Goal: Contribute content: Add original content to the website for others to see

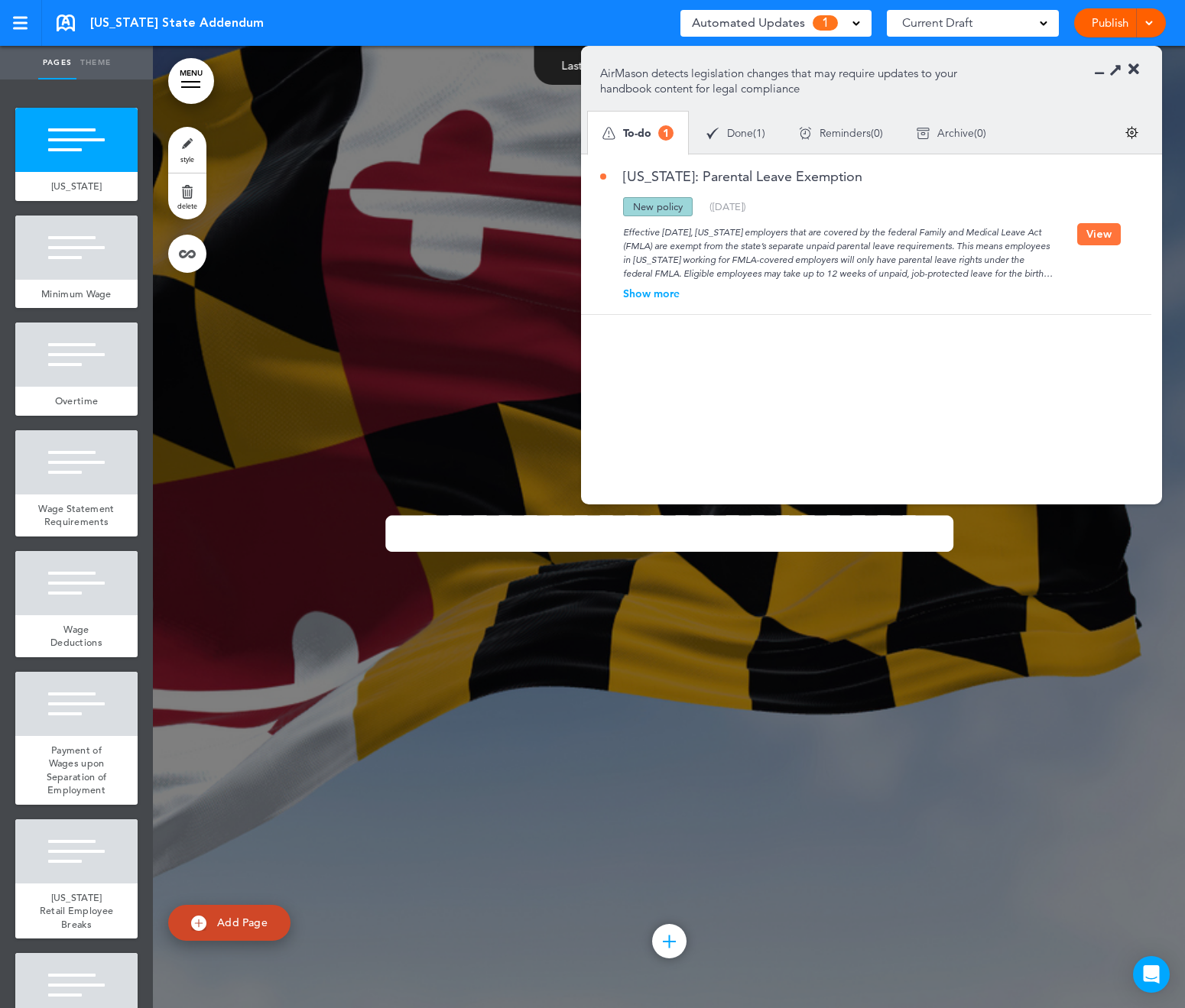
click at [1092, 232] on button "View" at bounding box center [1099, 234] width 44 height 22
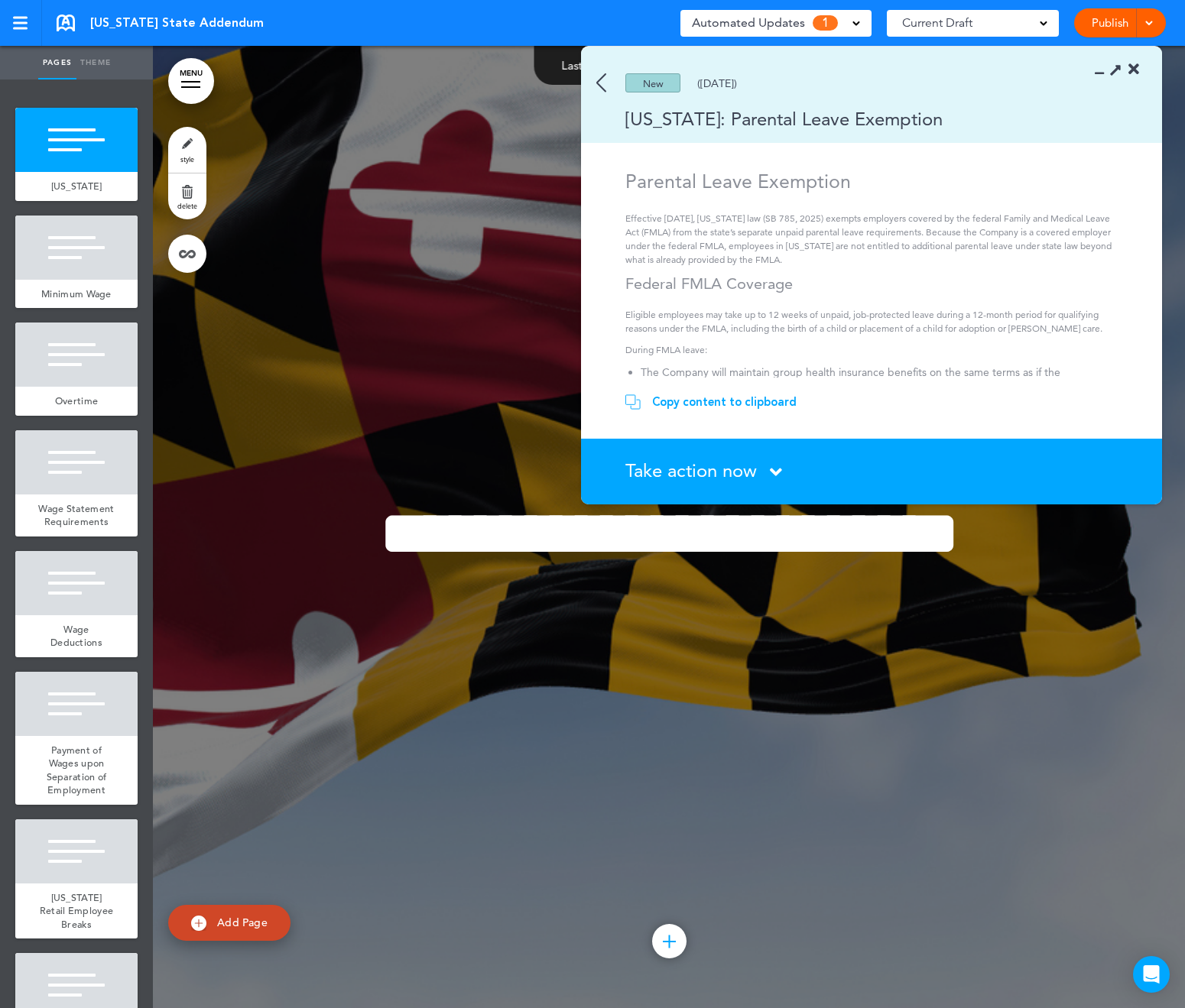
click at [710, 472] on span "Take action now" at bounding box center [691, 470] width 132 height 22
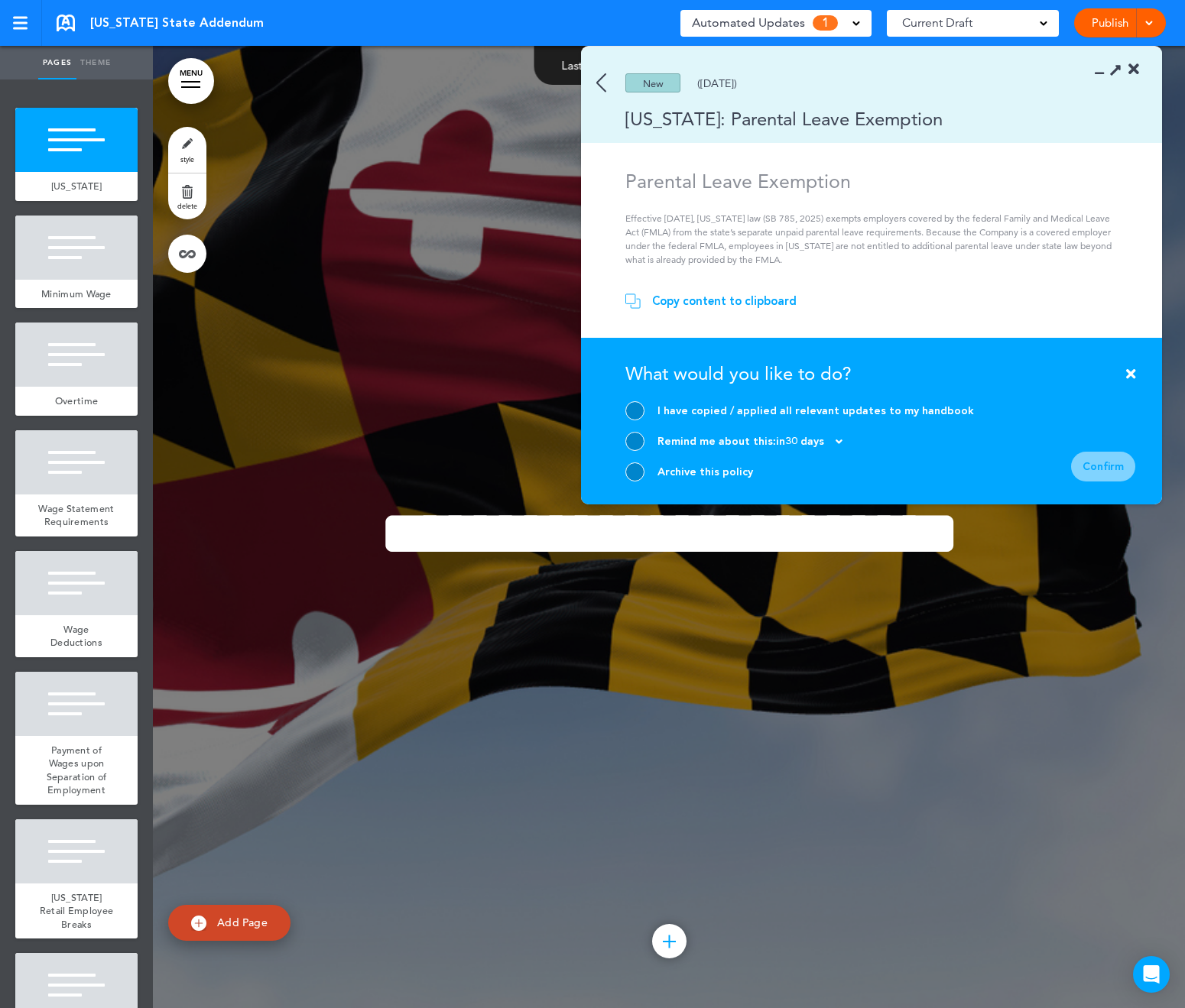
click at [716, 306] on div "Copy content to clipboard" at bounding box center [724, 301] width 144 height 15
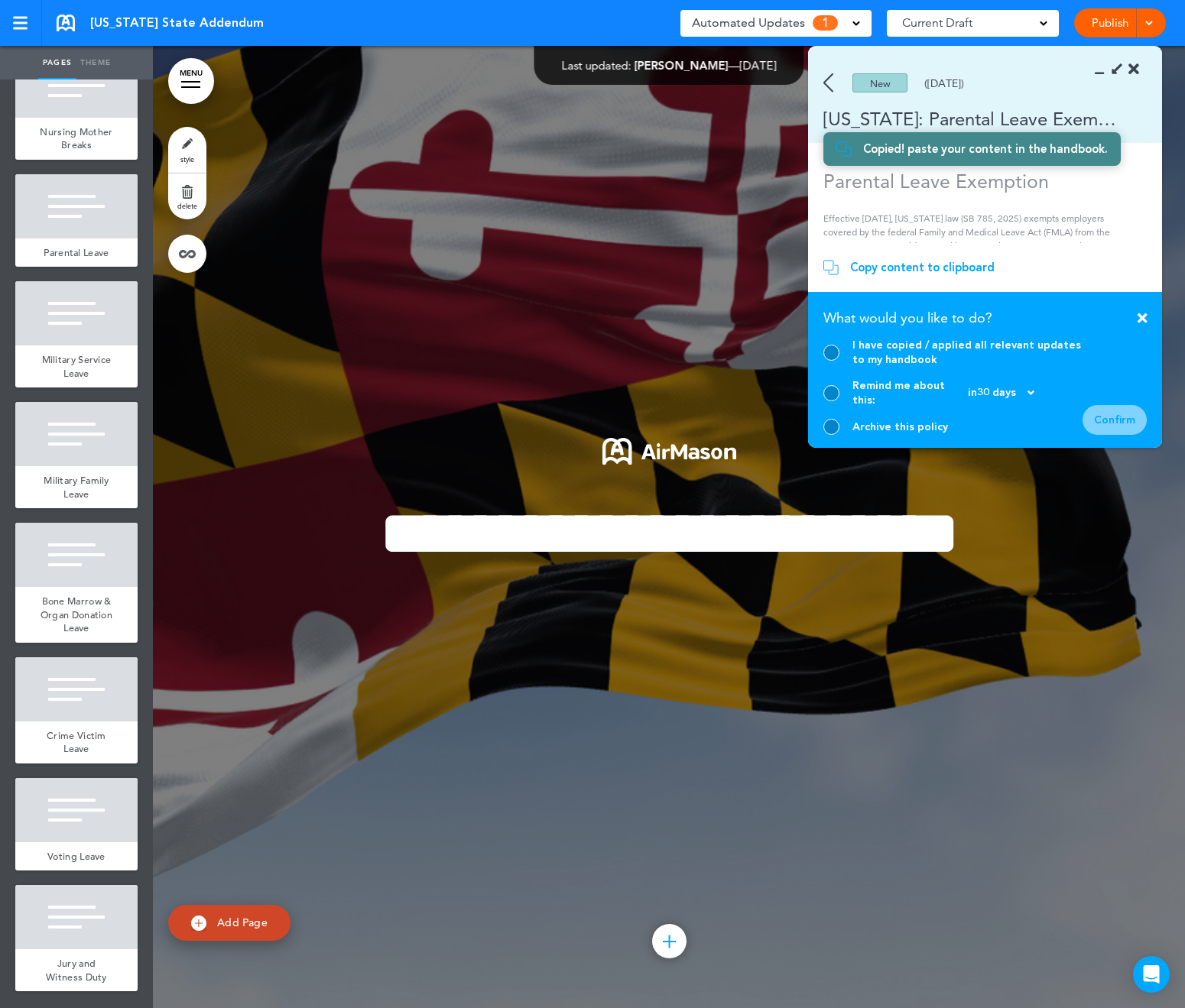
scroll to position [1477, 0]
click at [82, 268] on span "add page" at bounding box center [76, 273] width 57 height 10
type input "********"
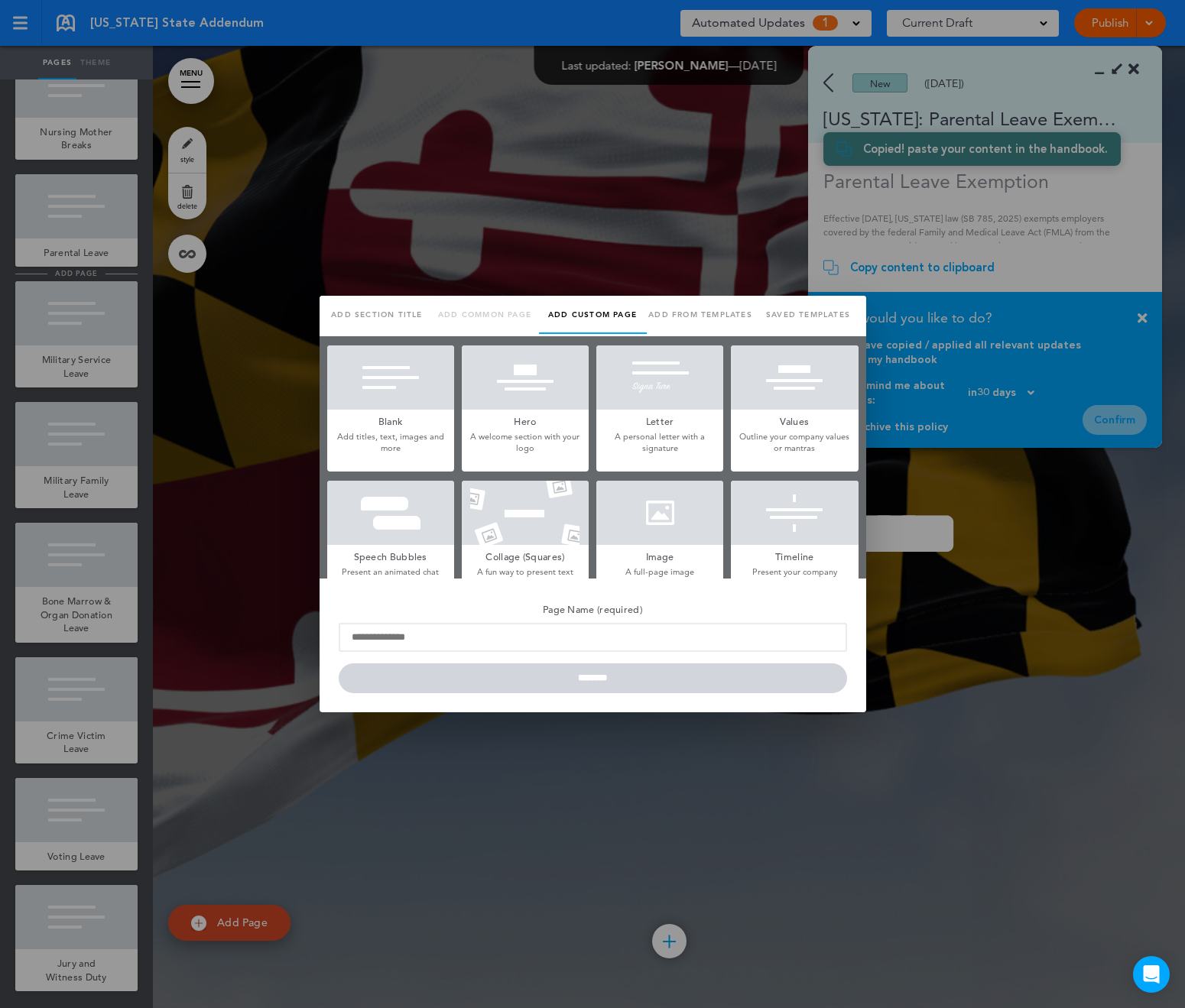
scroll to position [0, 0]
click at [192, 155] on div at bounding box center [592, 504] width 1185 height 1008
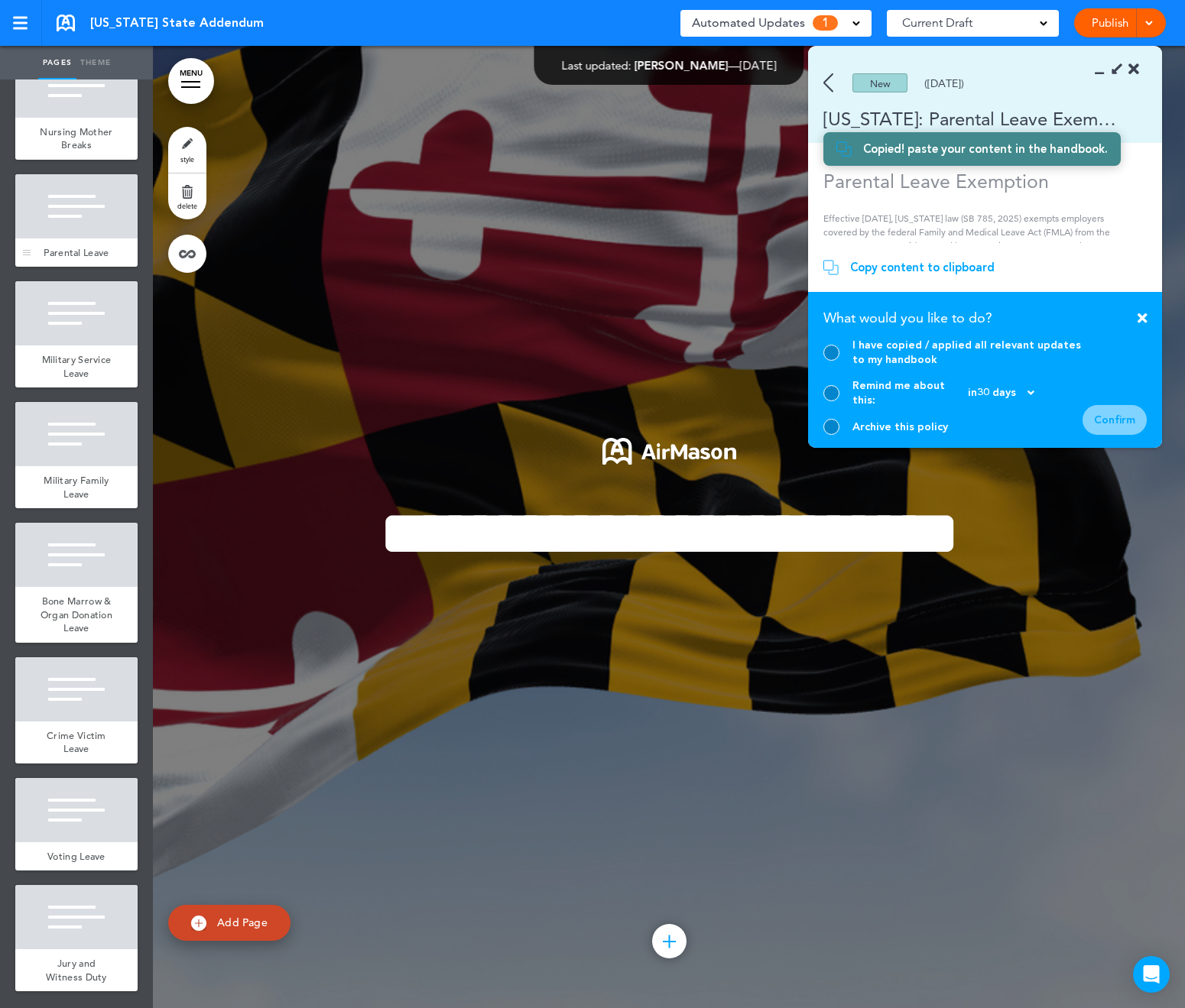
click at [65, 207] on div at bounding box center [77, 207] width 123 height 65
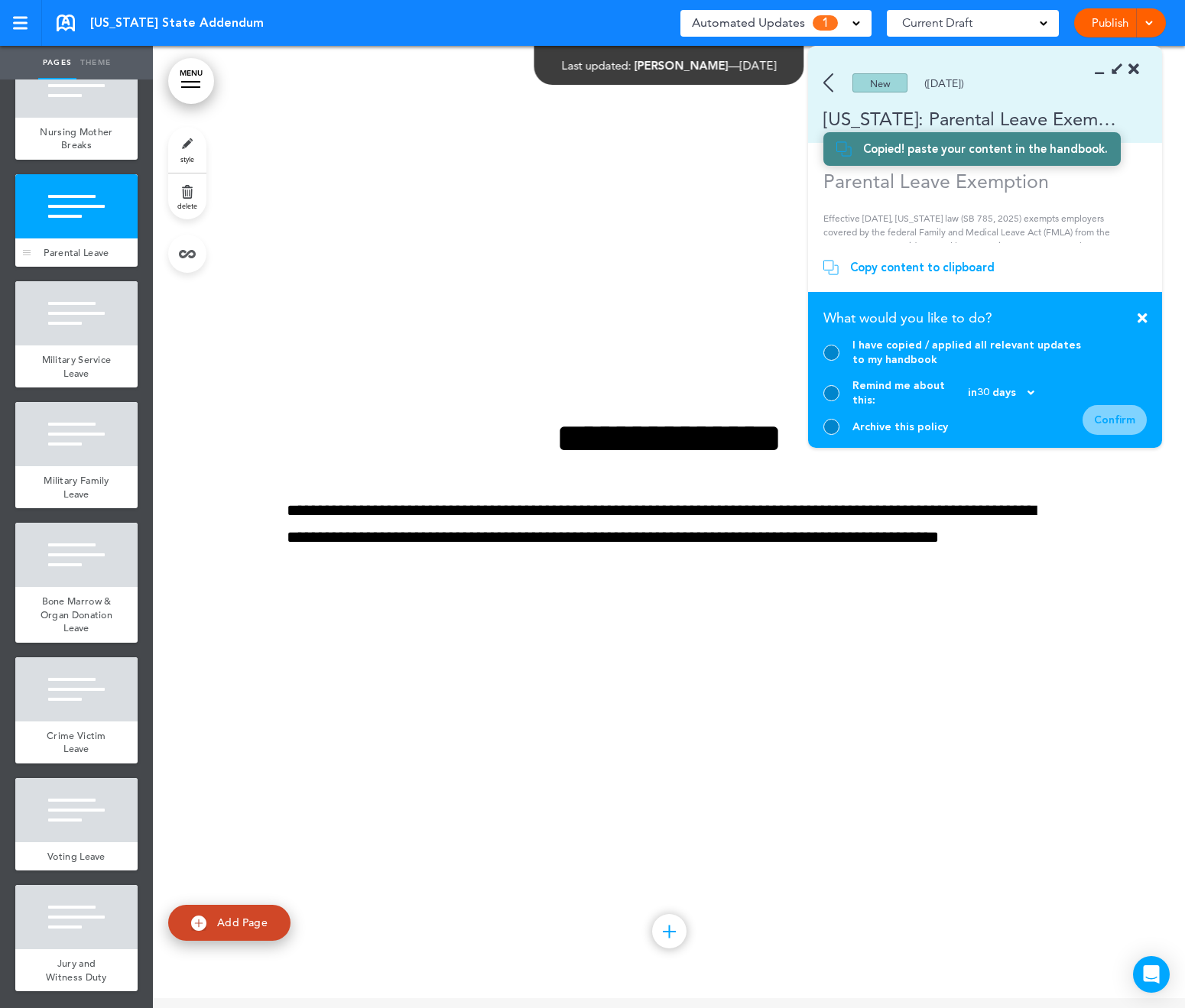
scroll to position [12427, 0]
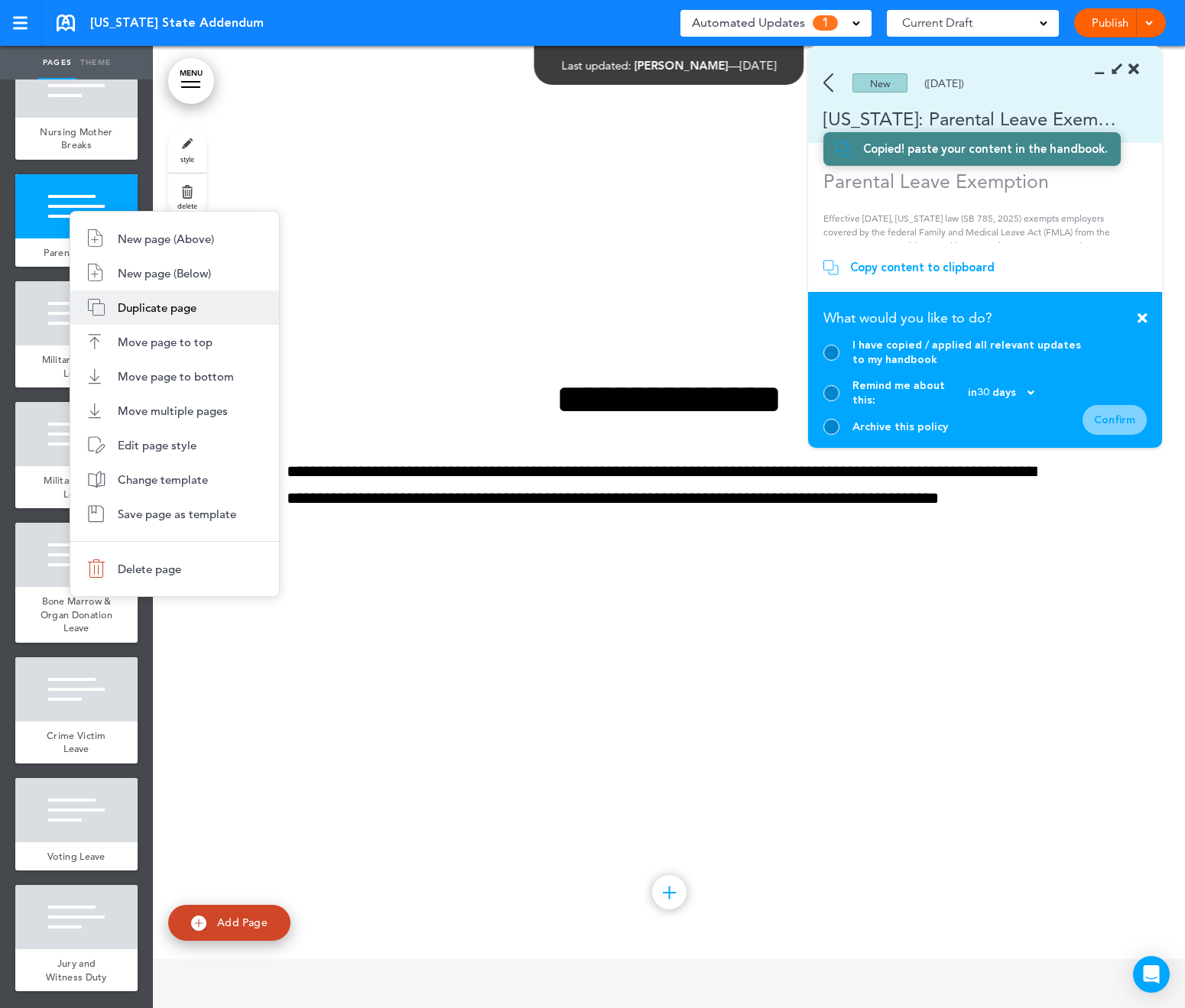
click at [174, 302] on span "Duplicate page" at bounding box center [157, 307] width 79 height 15
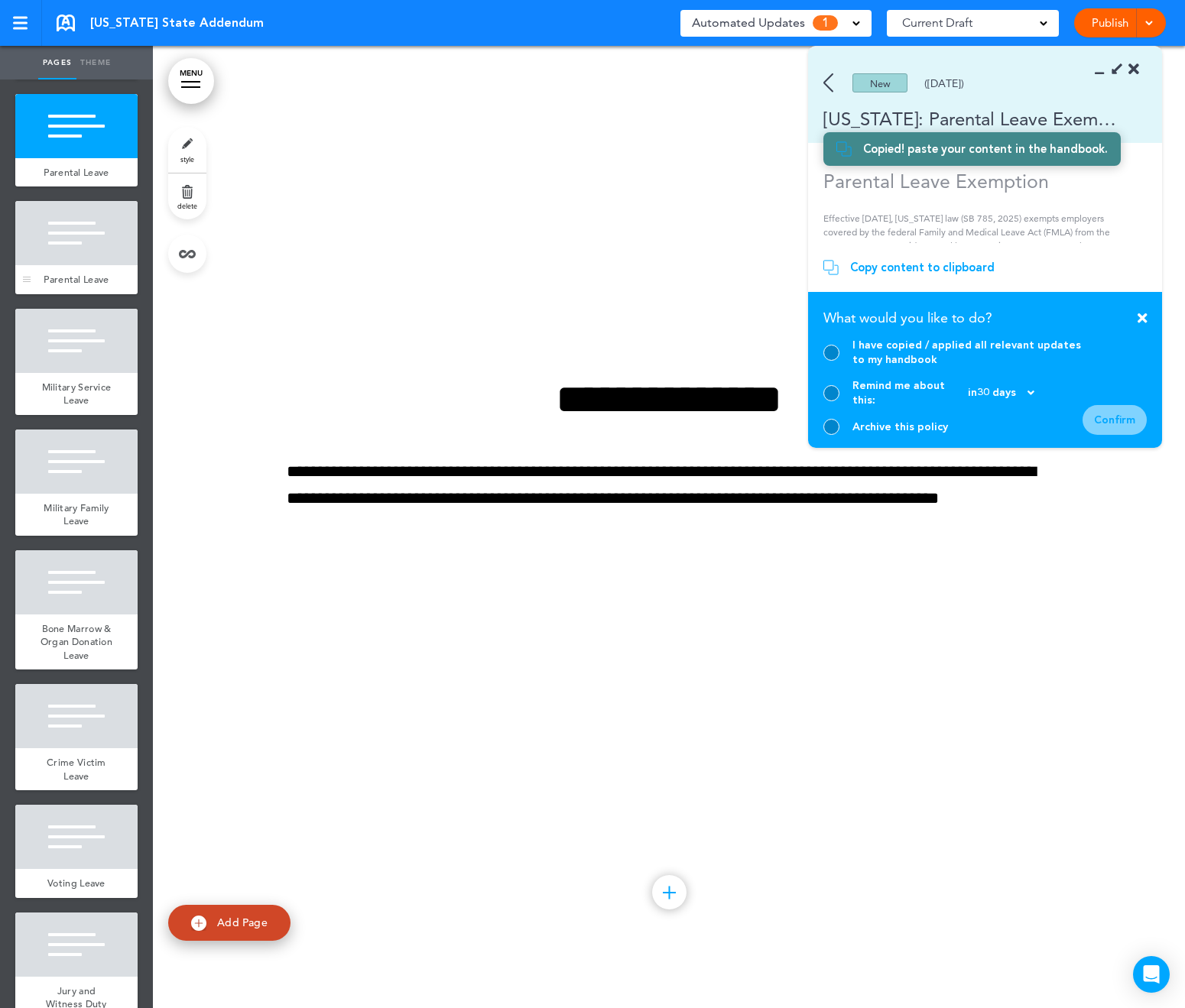
click at [62, 266] on div at bounding box center [77, 233] width 123 height 65
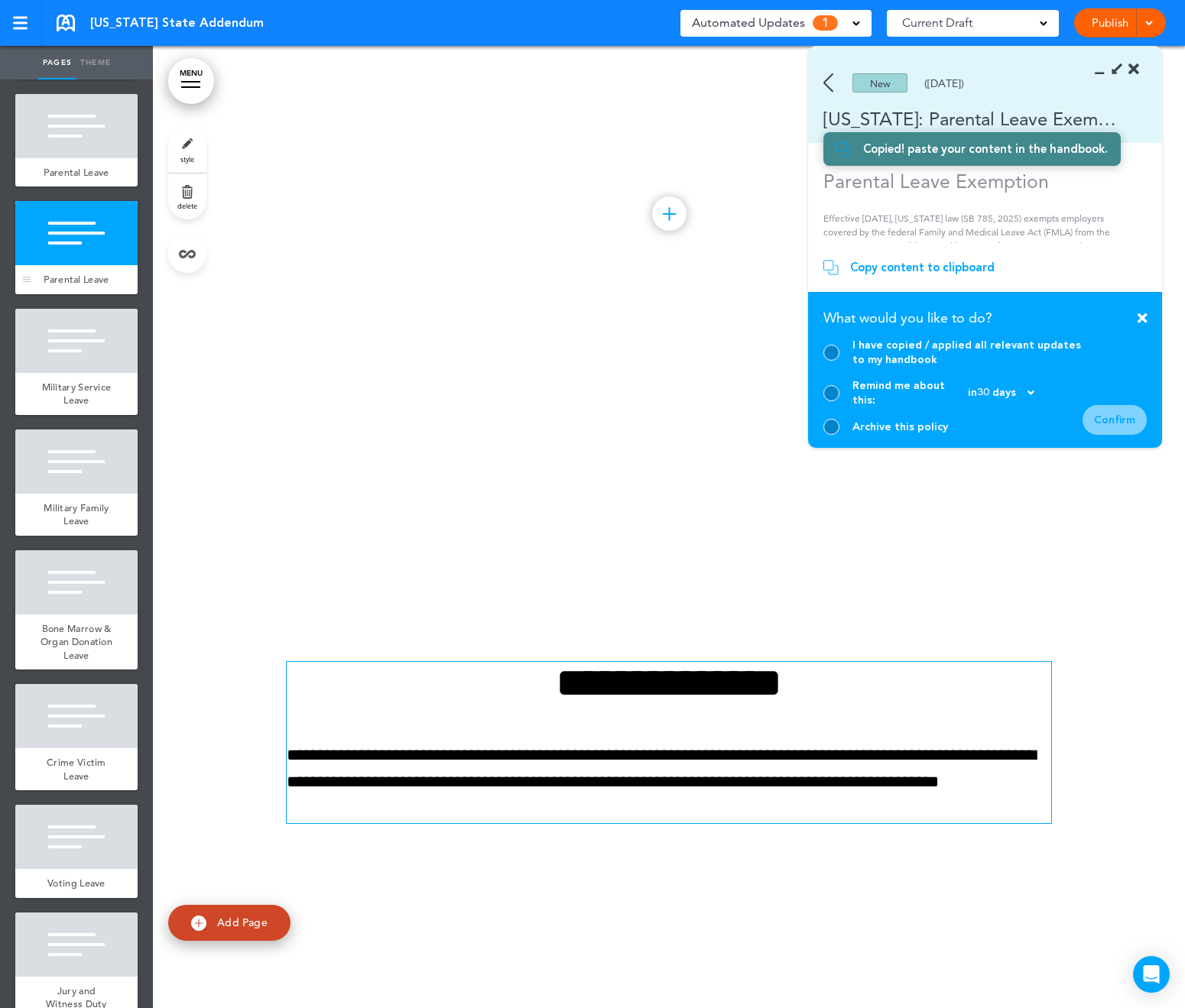
scroll to position [13390, 0]
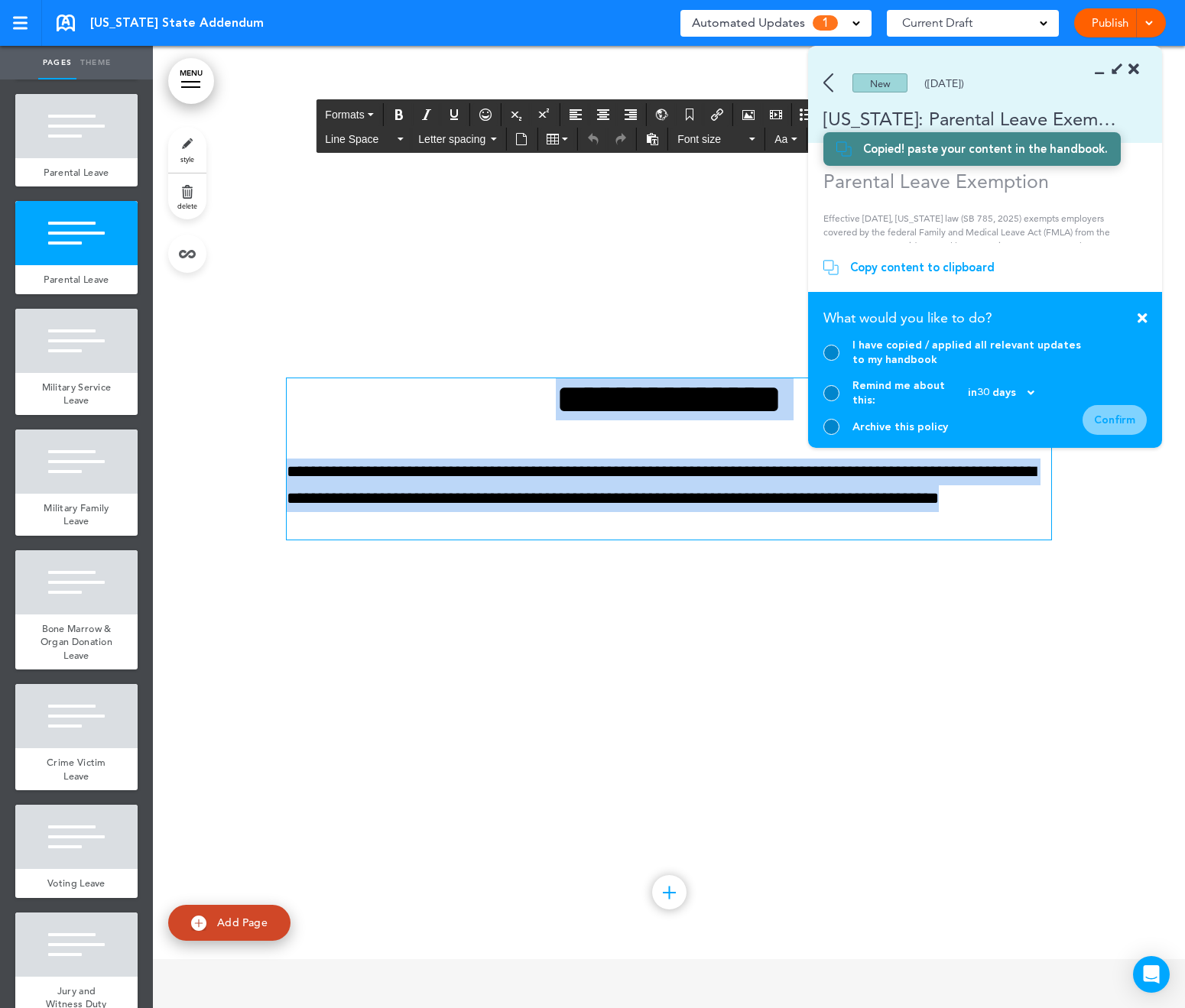
drag, startPoint x: 354, startPoint y: 554, endPoint x: 242, endPoint y: 326, distance: 254.0
click at [242, 326] on div "**********" at bounding box center [668, 478] width 1032 height 962
paste div
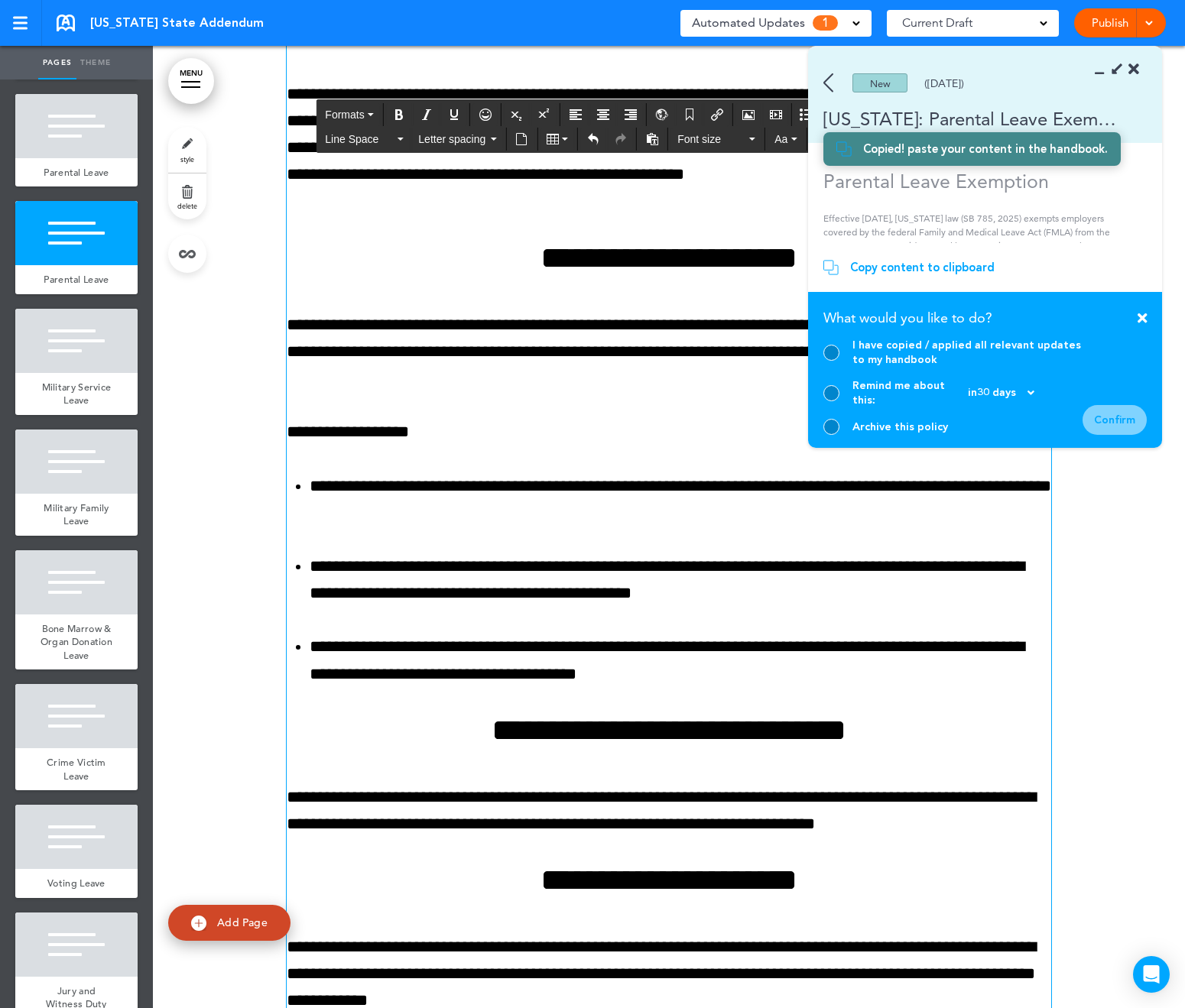
click at [217, 430] on div at bounding box center [668, 527] width 1032 height 1167
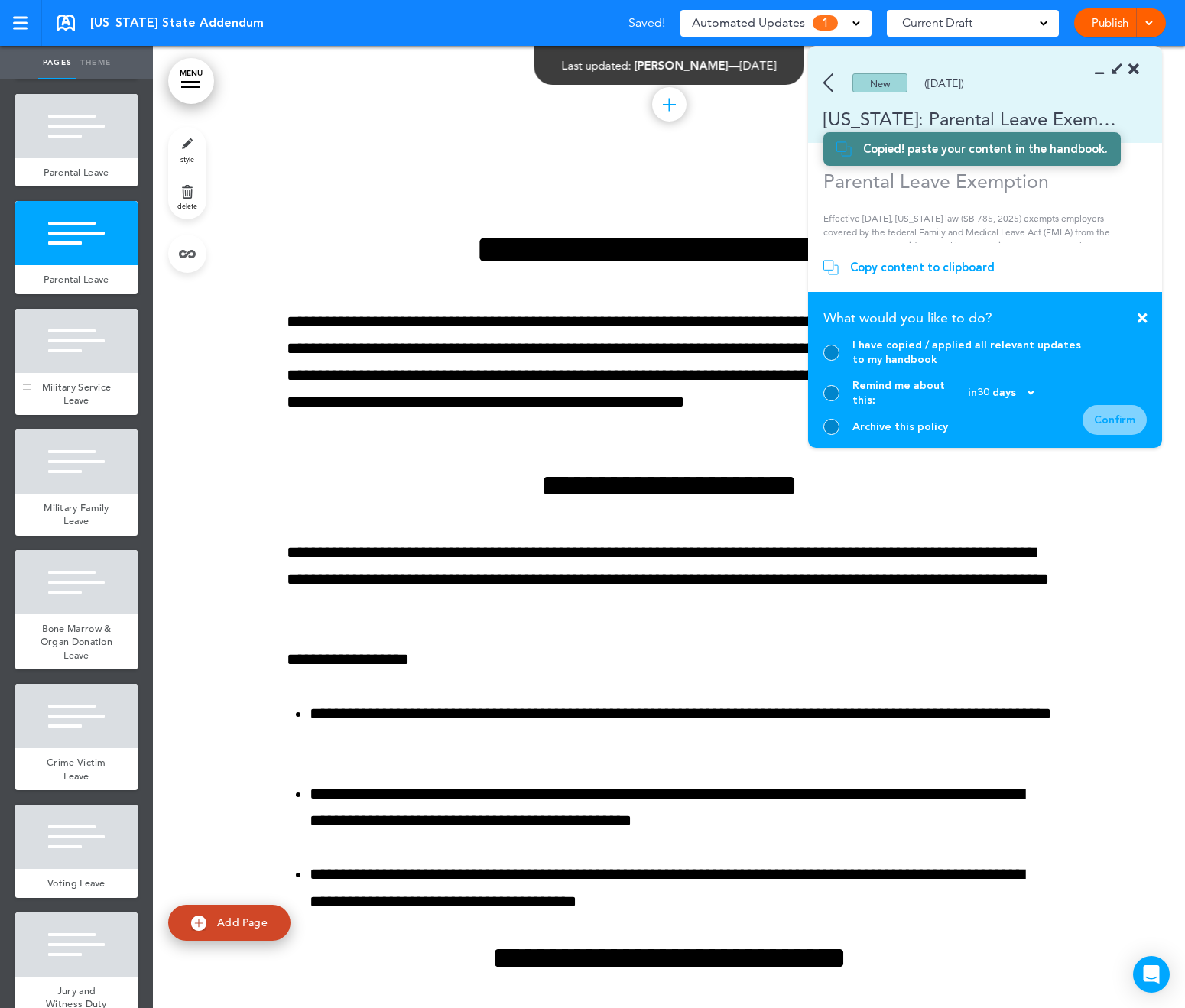
scroll to position [13081, 0]
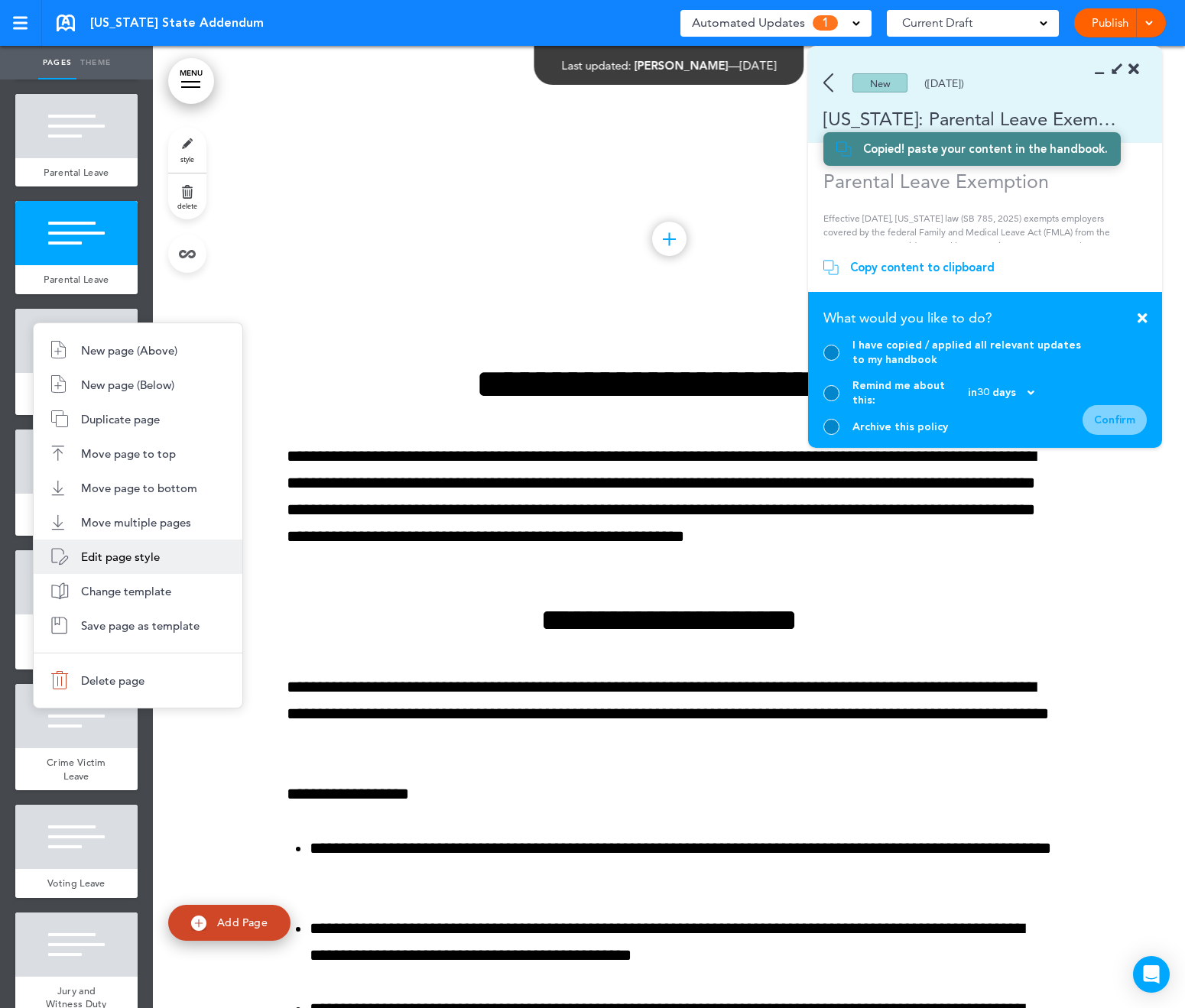
click at [108, 559] on span "Edit page style" at bounding box center [120, 557] width 79 height 15
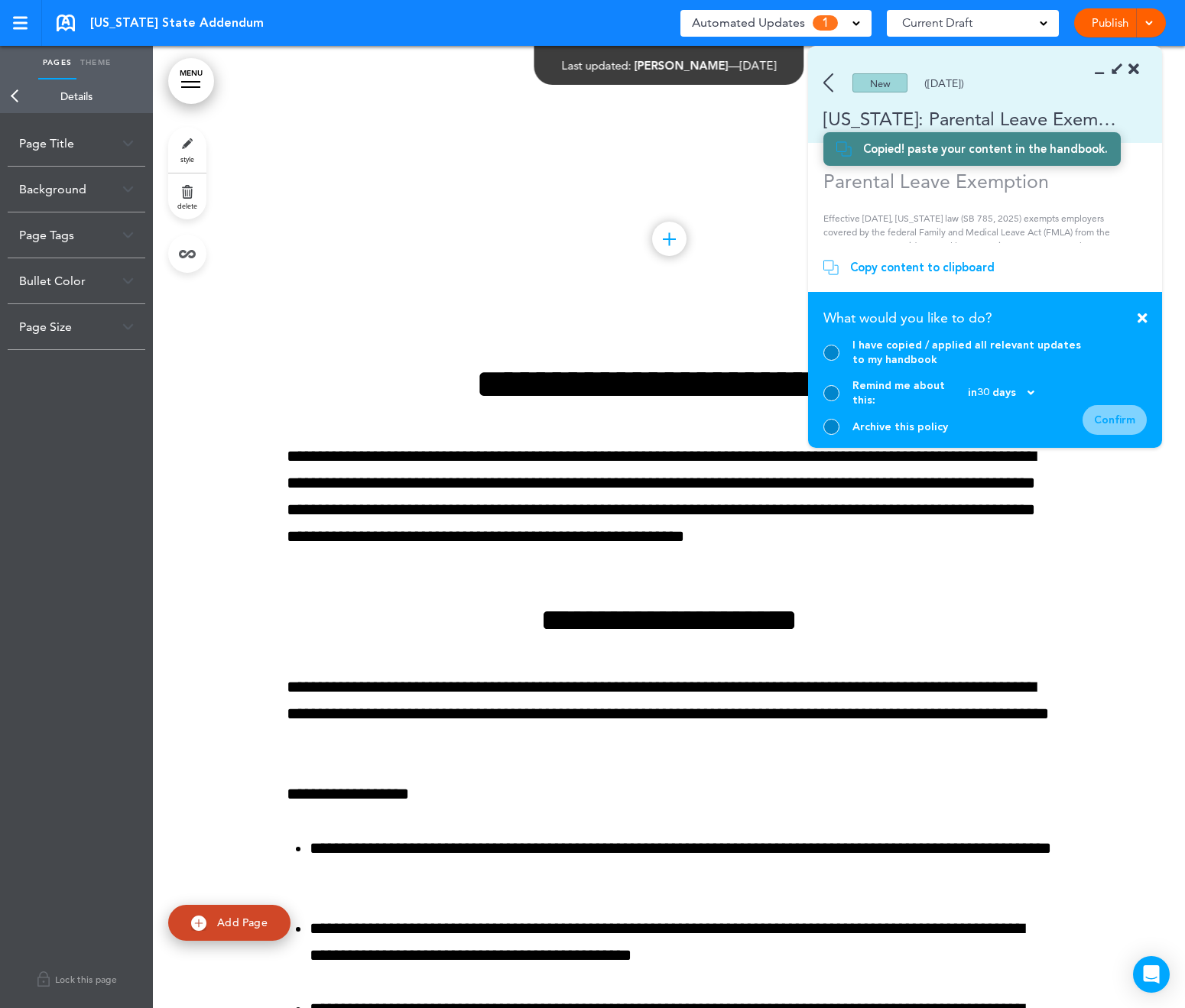
click at [75, 140] on div "Page Title" at bounding box center [76, 144] width 137 height 45
click at [107, 207] on input "**********" at bounding box center [77, 204] width 115 height 26
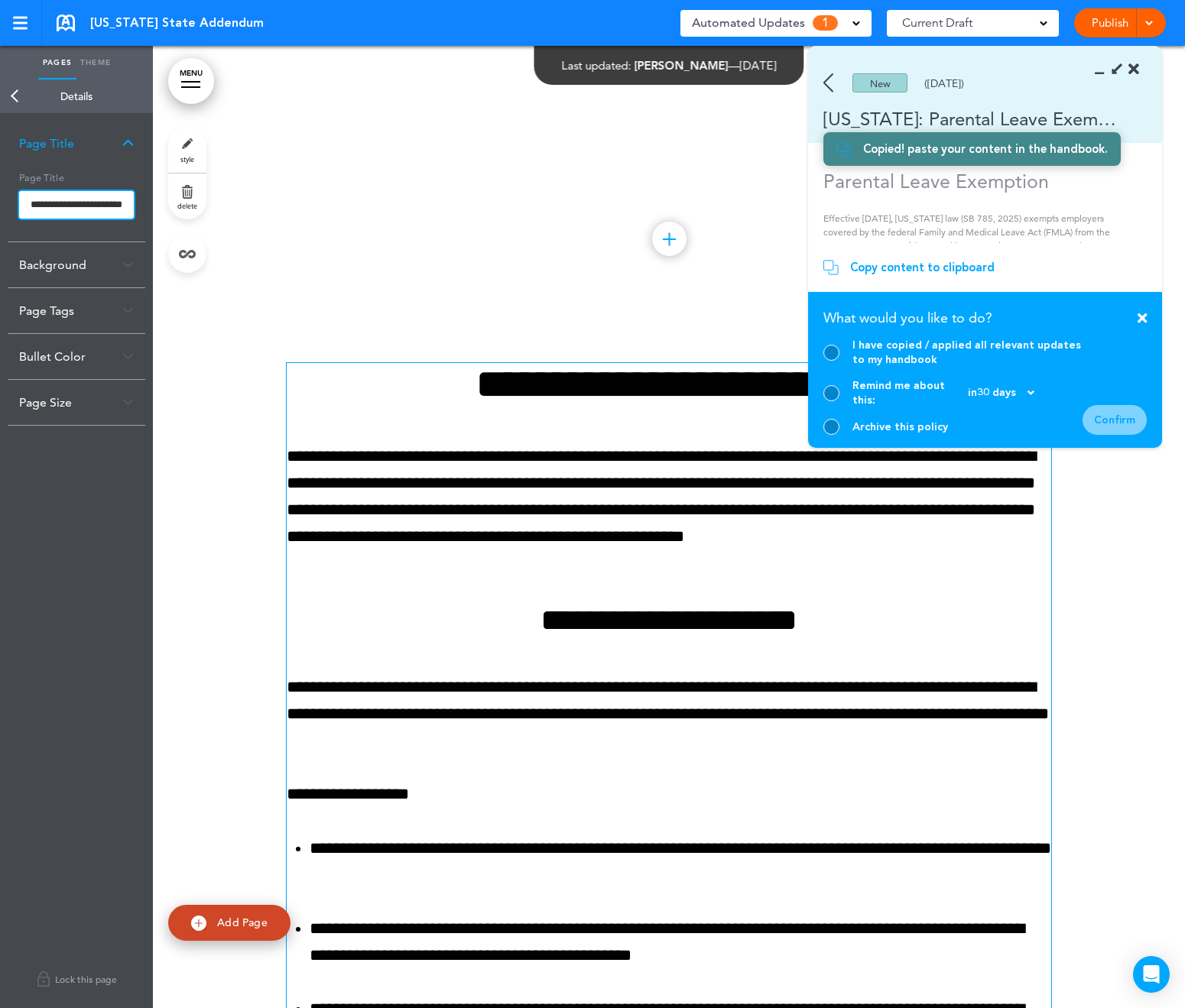
type input "**********"
click at [426, 509] on body "This handbook [GEOGRAPHIC_DATA] Settings Signatures Collaborators Your Handbook…" at bounding box center [592, 504] width 1185 height 1008
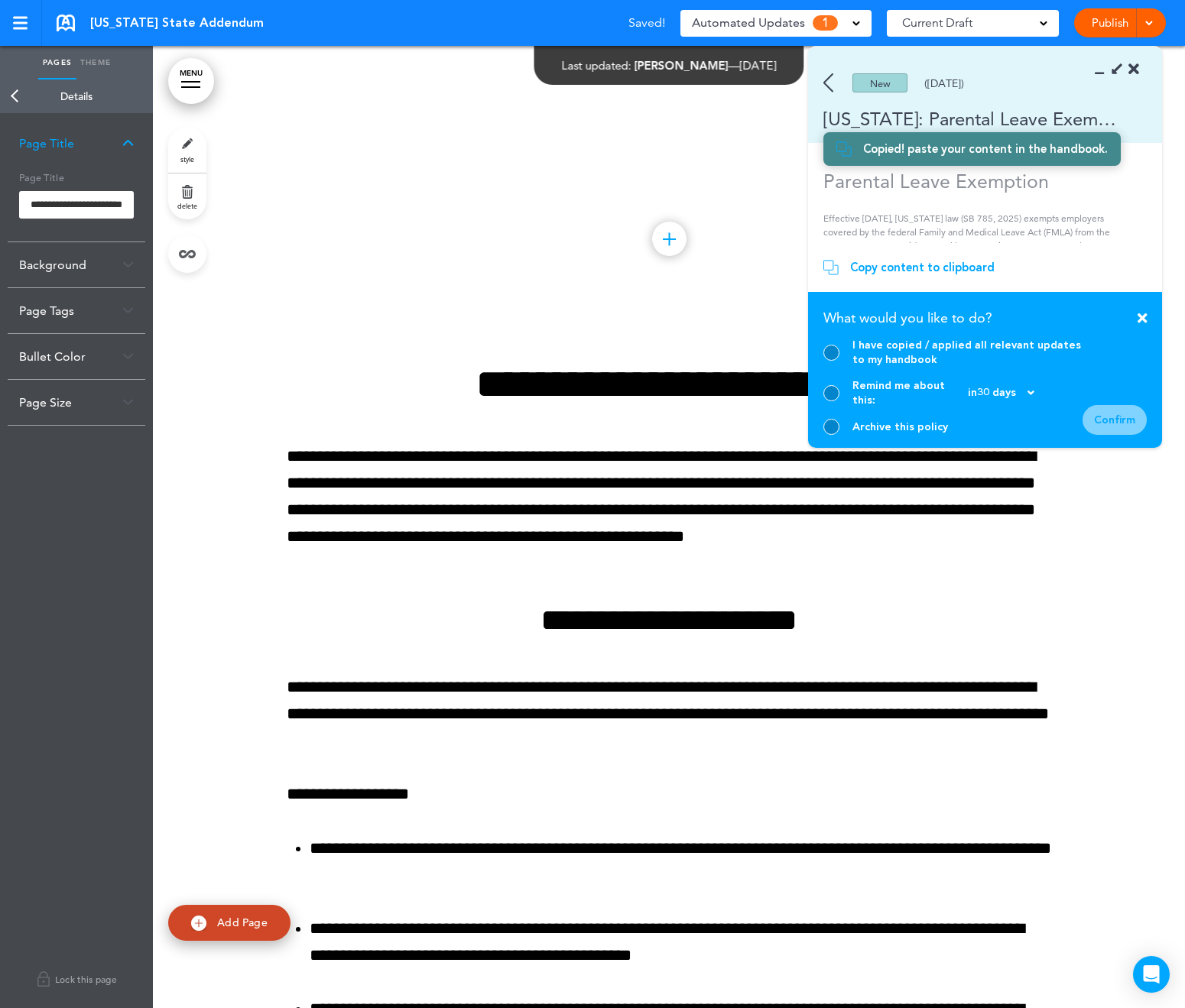
click at [13, 92] on link "Back" at bounding box center [15, 97] width 31 height 34
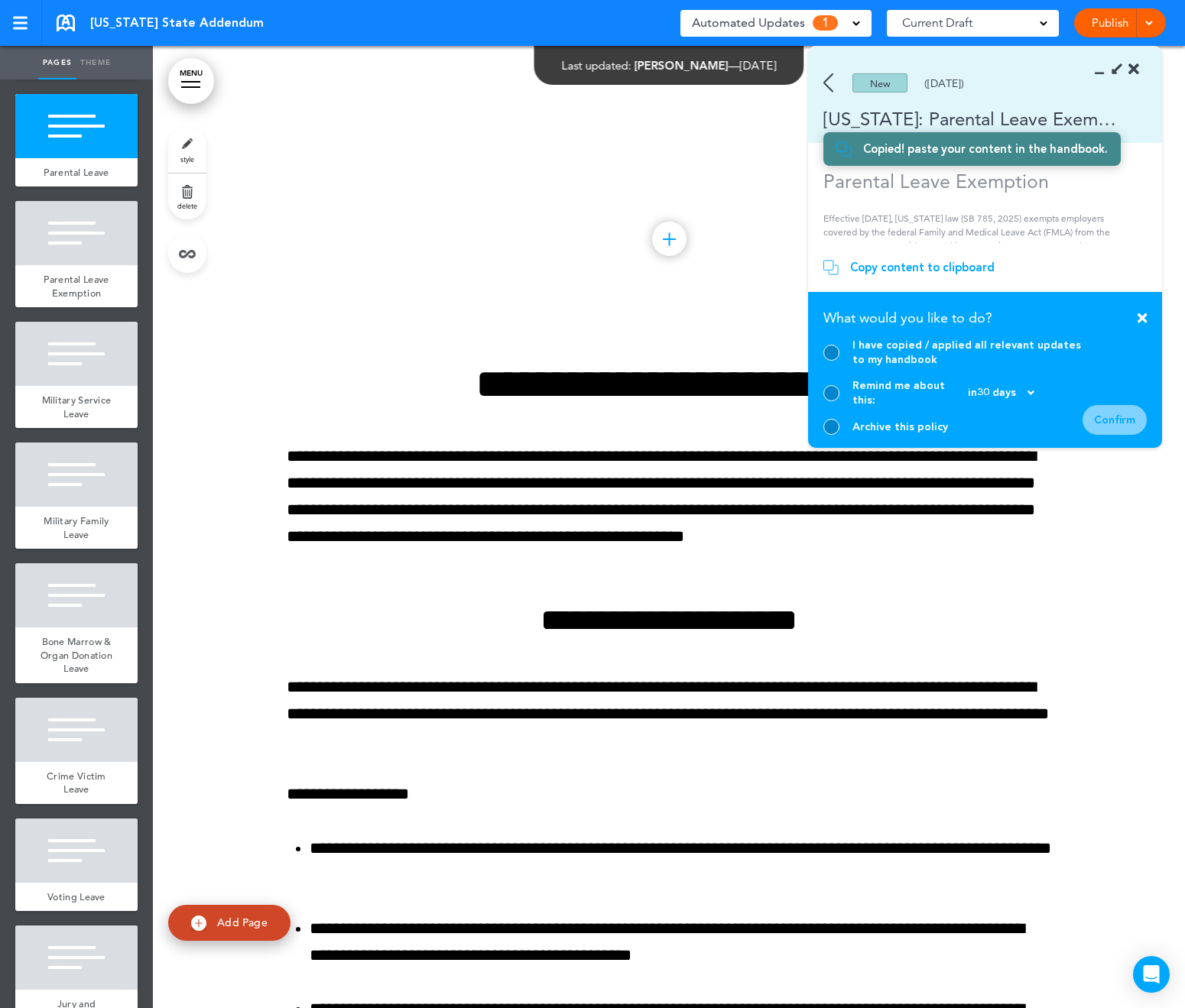
click at [832, 358] on div at bounding box center [831, 353] width 16 height 16
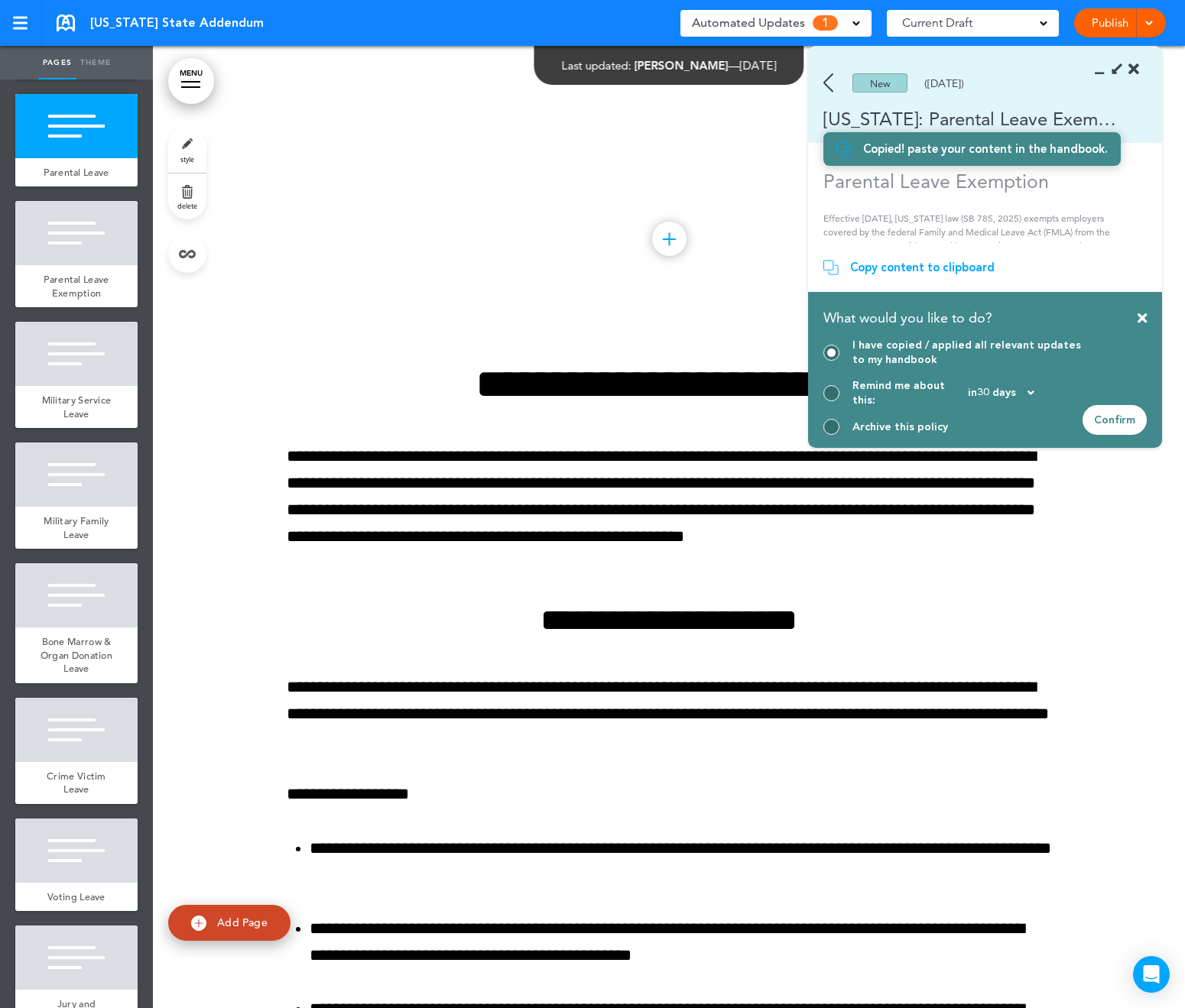
click at [1114, 421] on div "Confirm" at bounding box center [1115, 420] width 65 height 30
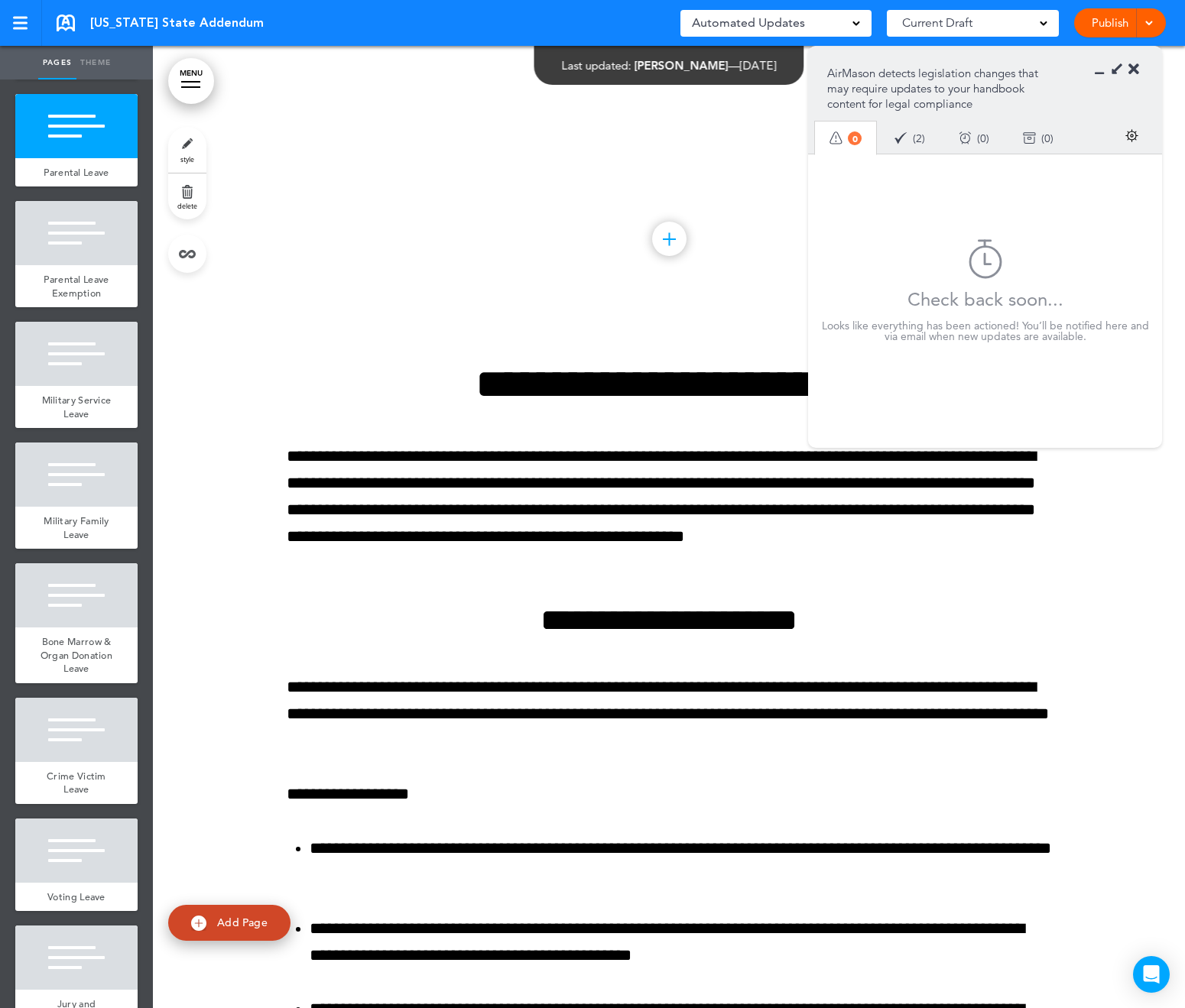
click at [904, 136] on img at bounding box center [901, 138] width 13 height 13
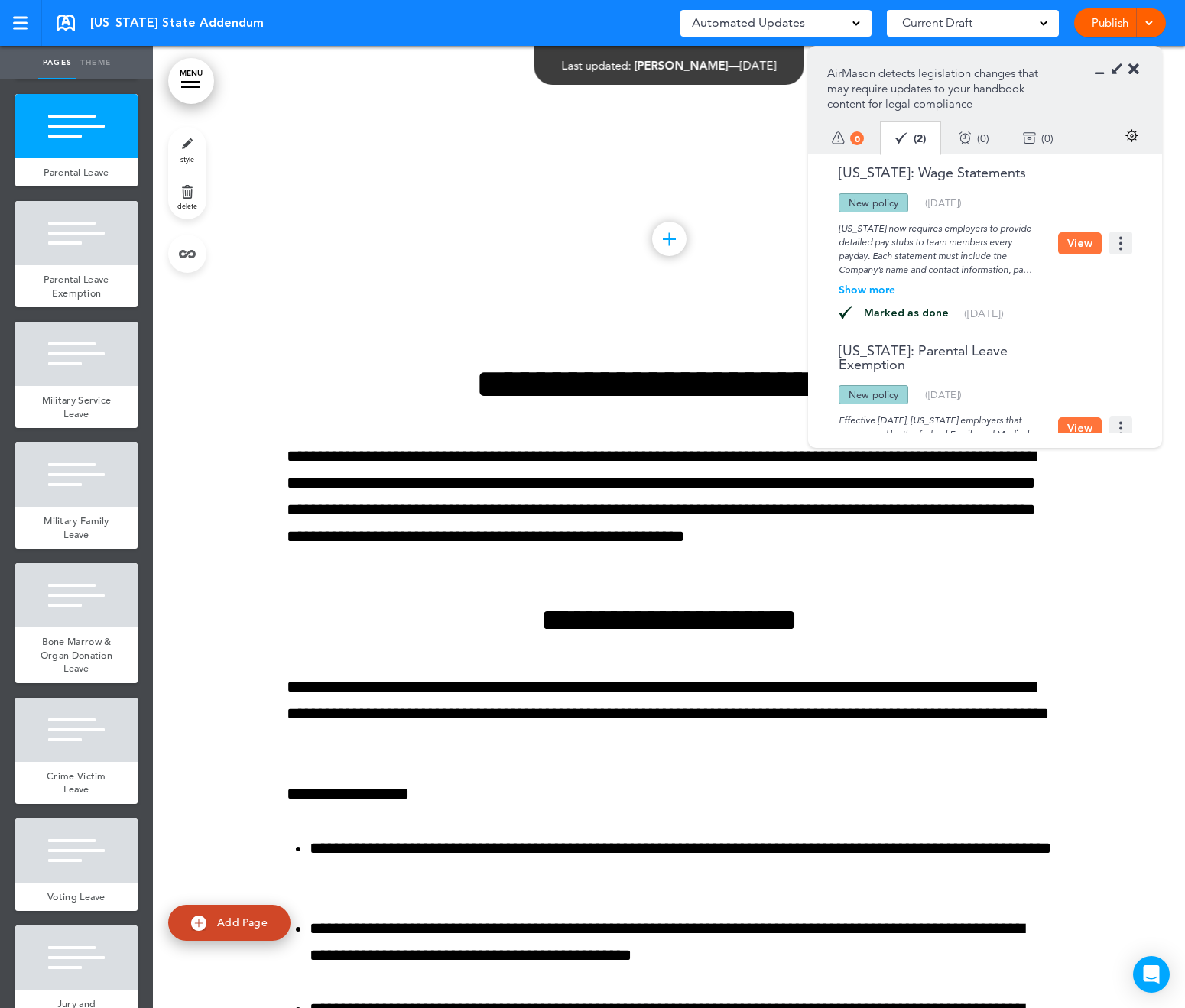
click at [1145, 26] on span at bounding box center [1149, 22] width 10 height 10
click at [1108, 52] on li "Publish" at bounding box center [1097, 57] width 136 height 35
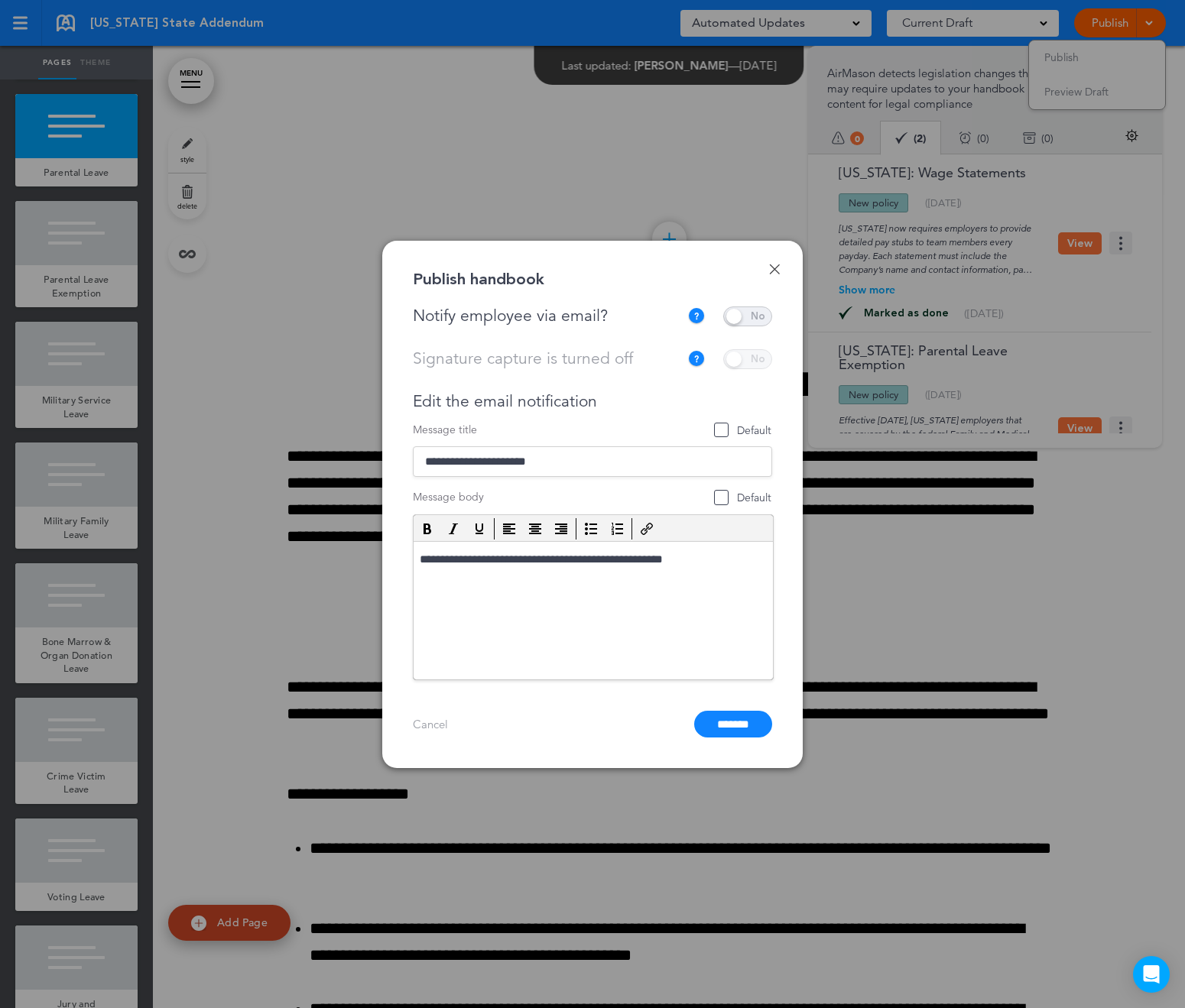
click at [745, 321] on span at bounding box center [747, 316] width 49 height 20
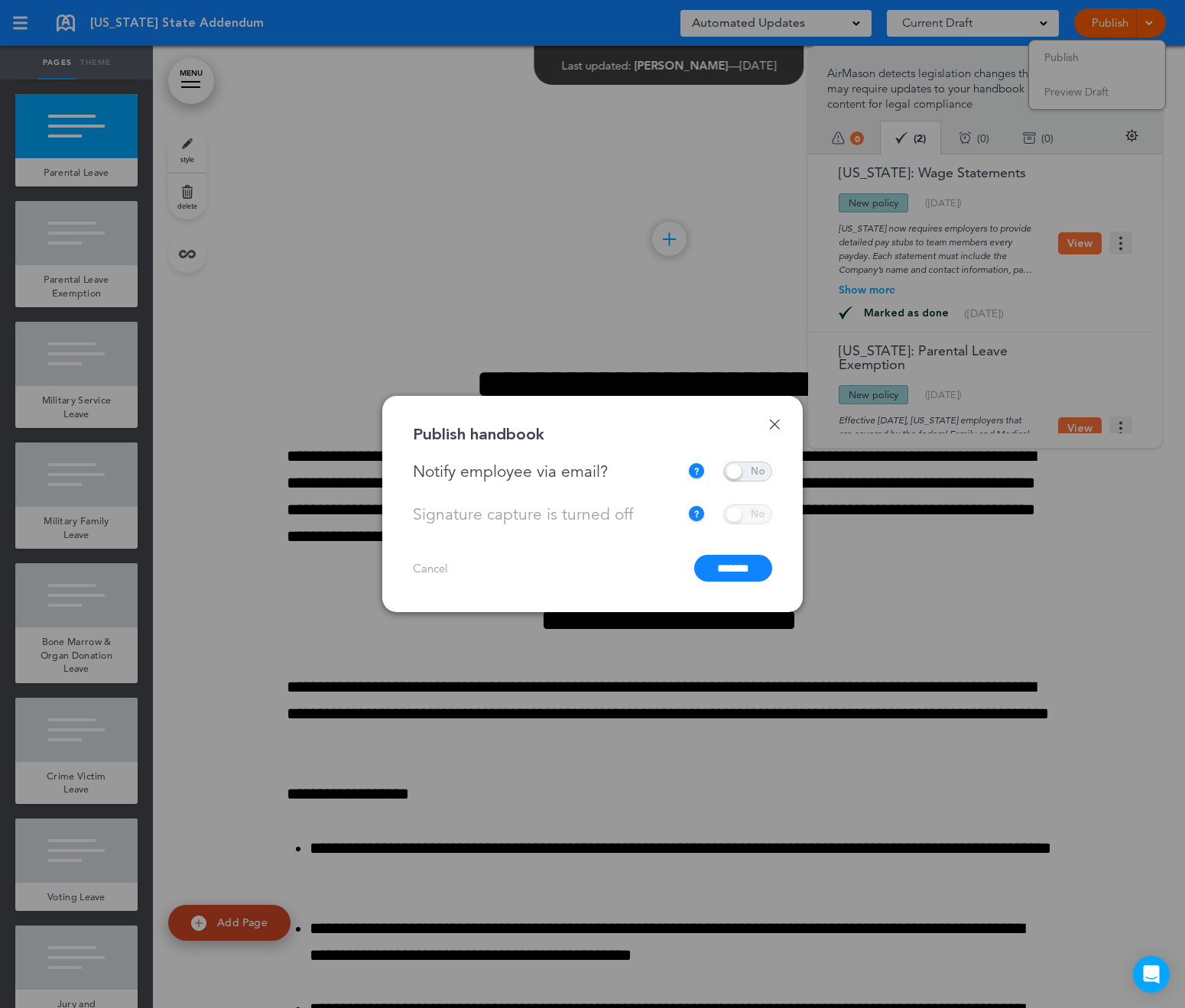
click at [745, 580] on input "*******" at bounding box center [733, 568] width 78 height 27
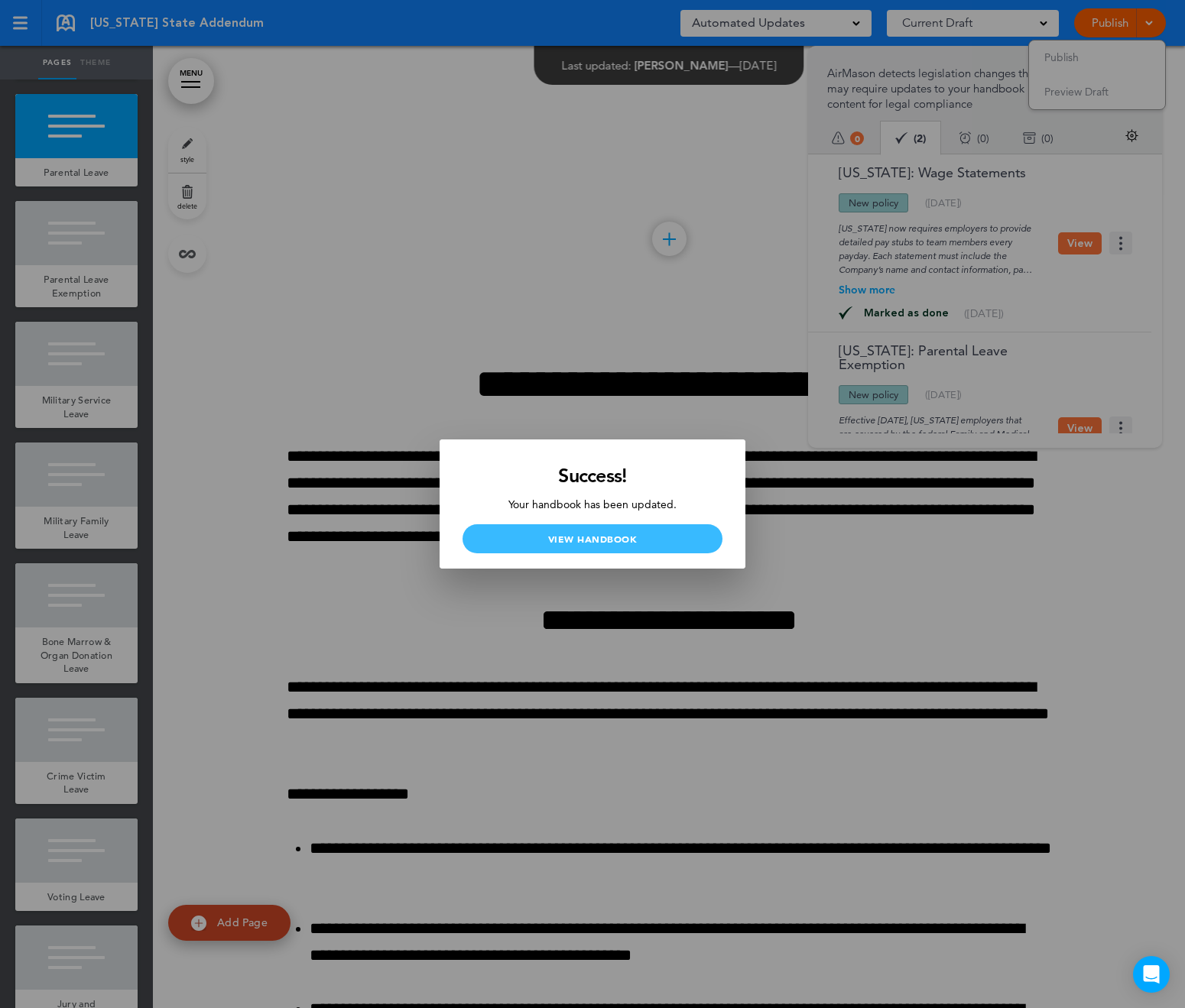
click at [592, 543] on link "View Handbook" at bounding box center [592, 539] width 260 height 29
